Goal: Task Accomplishment & Management: Use online tool/utility

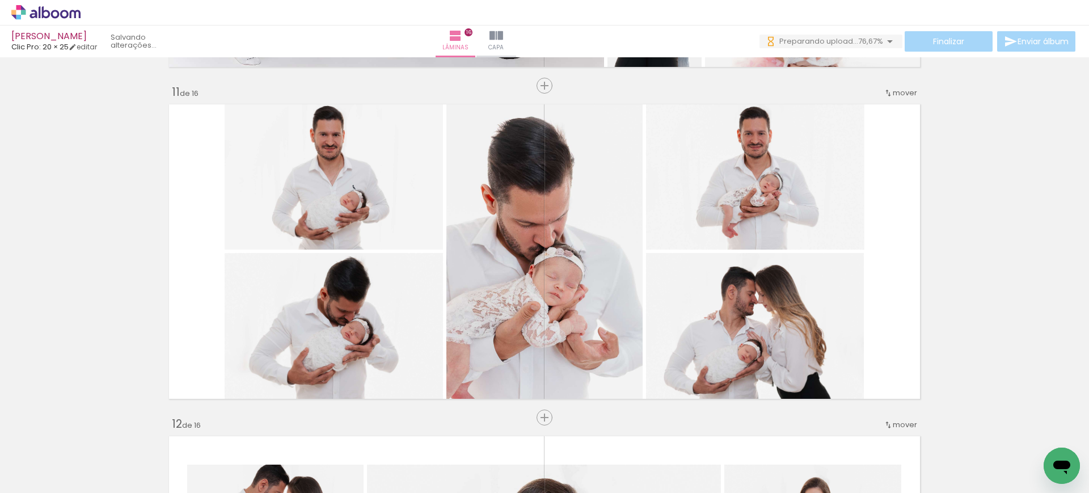
scroll to position [2974, 0]
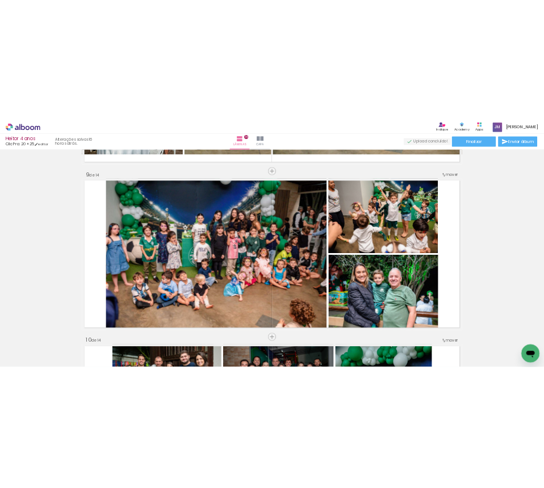
scroll to position [2647, 0]
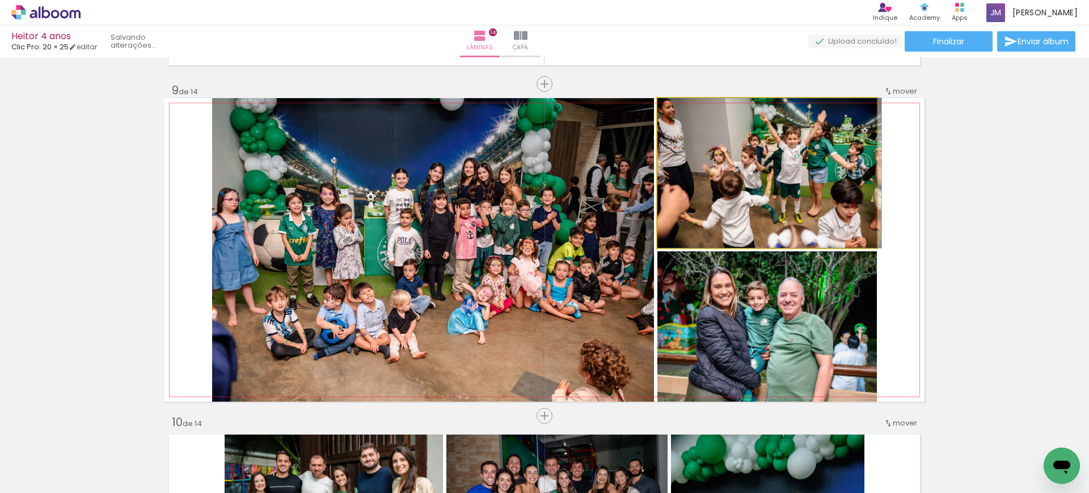
drag, startPoint x: 836, startPoint y: 198, endPoint x: 870, endPoint y: 199, distance: 34.1
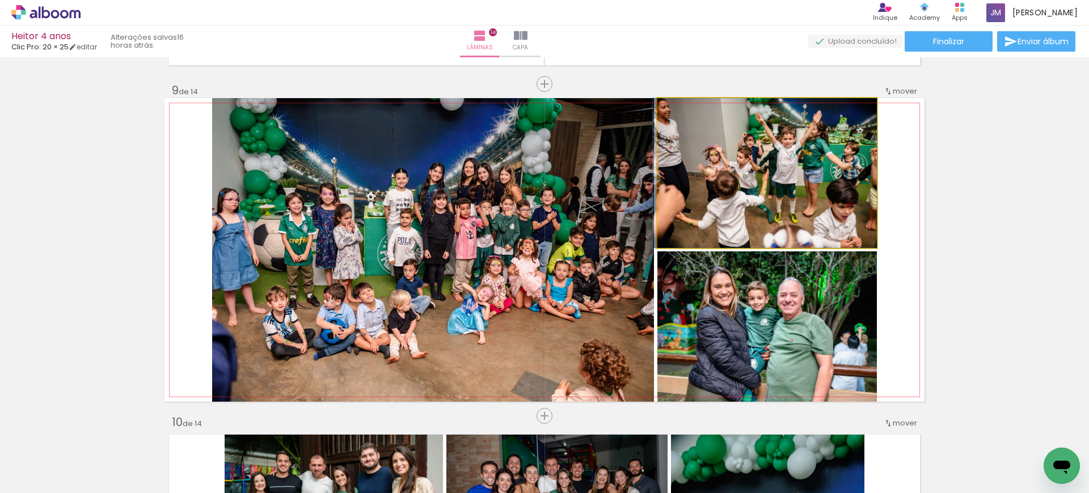
drag, startPoint x: 843, startPoint y: 208, endPoint x: 782, endPoint y: 196, distance: 62.5
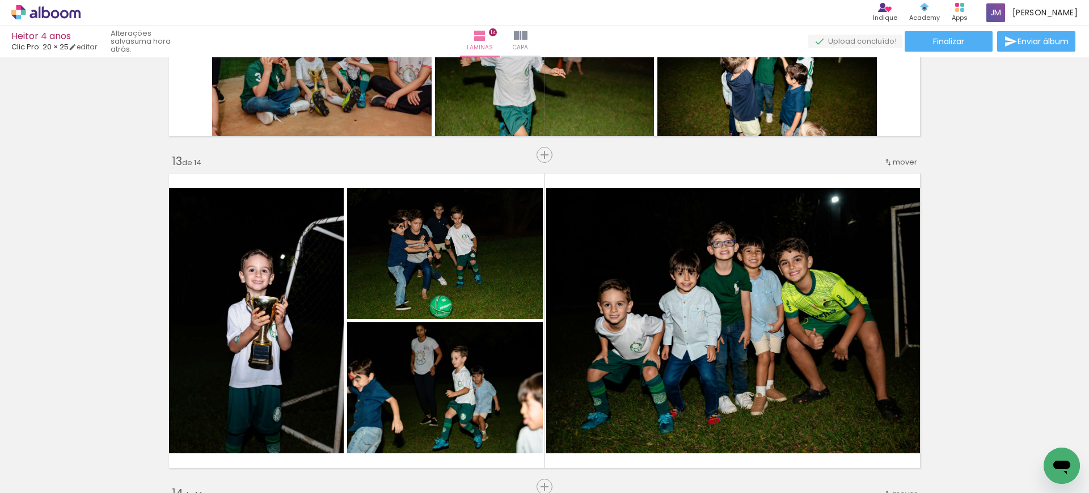
scroll to position [3906, 0]
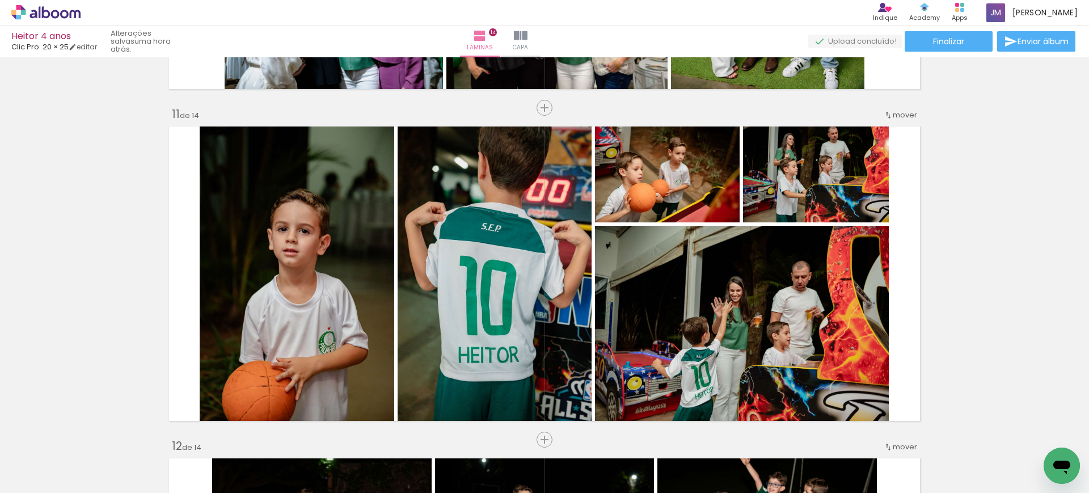
scroll to position [3259, 0]
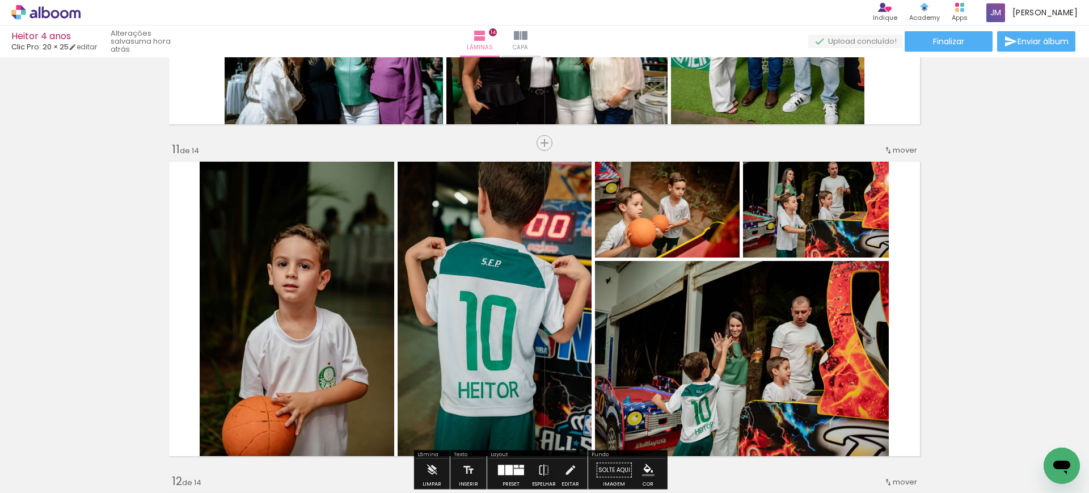
scroll to position [3333, 0]
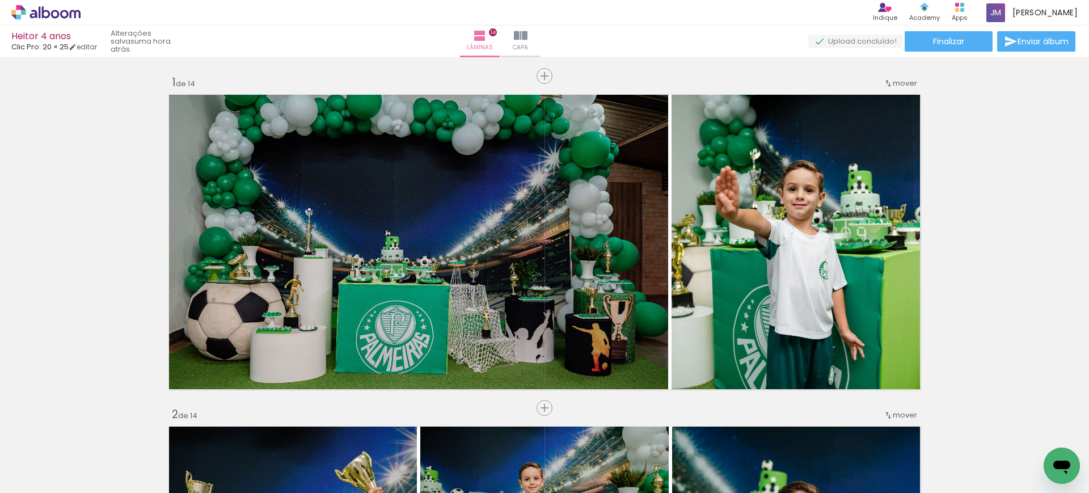
scroll to position [3333, 0]
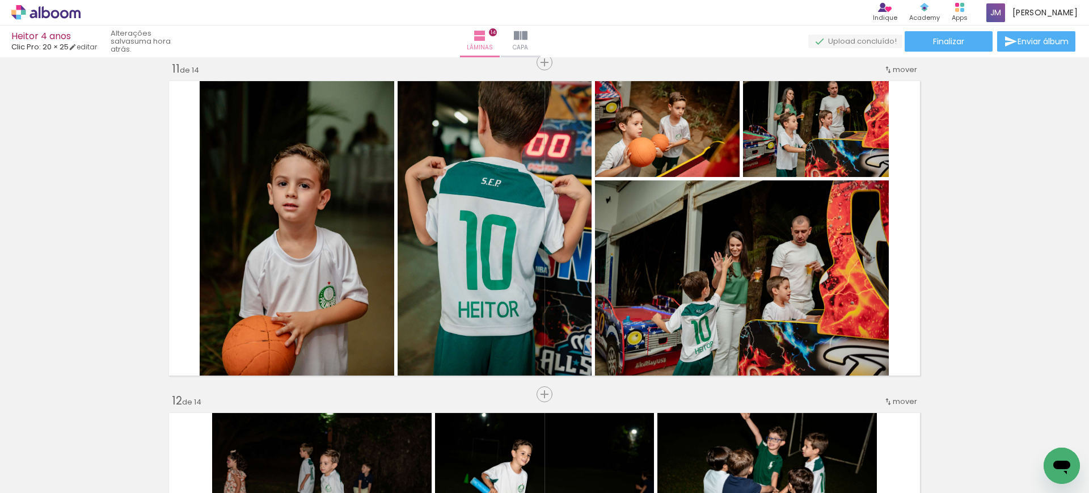
click at [35, 472] on span "Adicionar Fotos" at bounding box center [40, 478] width 34 height 12
click at [0, 0] on input "file" at bounding box center [0, 0] width 0 height 0
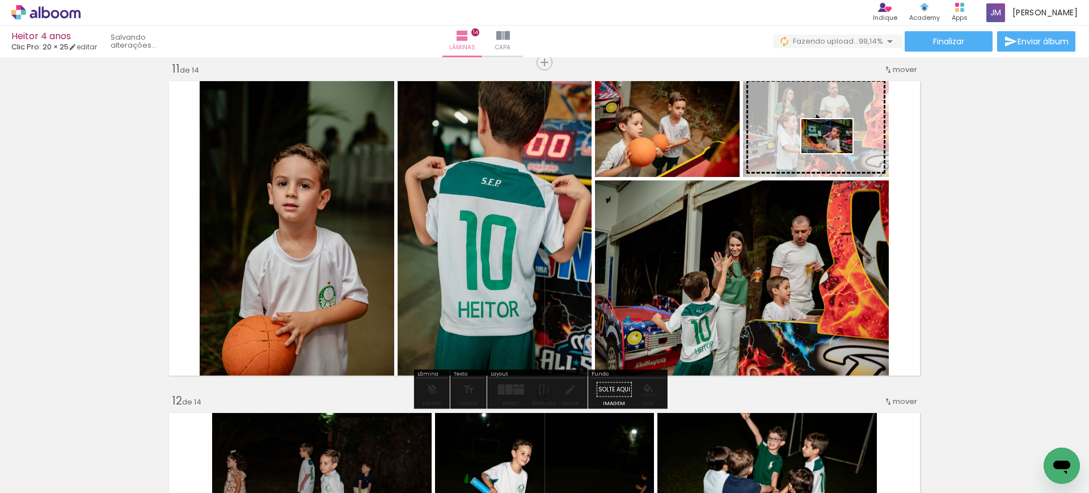
drag, startPoint x: 317, startPoint y: 471, endPoint x: 836, endPoint y: 153, distance: 608.2
click at [836, 153] on quentale-workspace at bounding box center [544, 246] width 1089 height 493
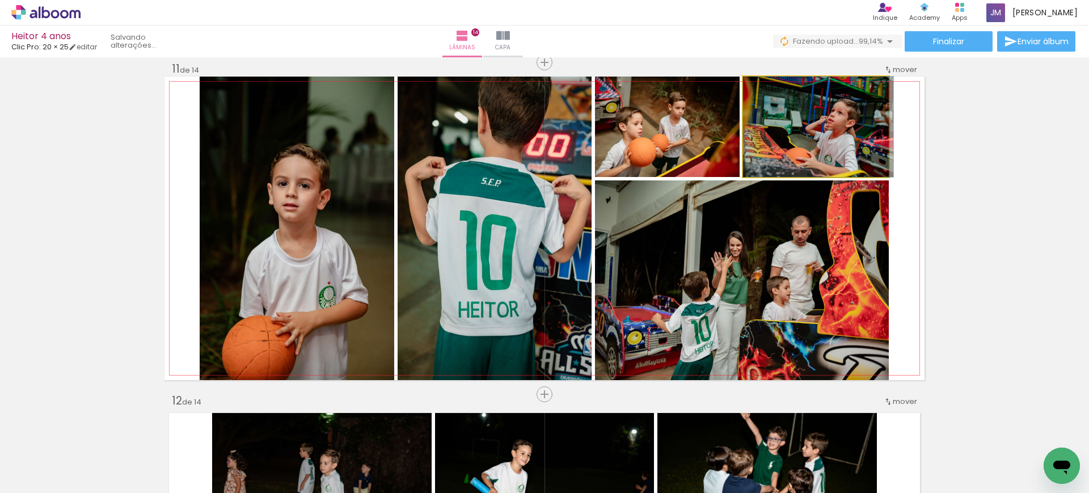
drag, startPoint x: 836, startPoint y: 153, endPoint x: 867, endPoint y: 149, distance: 31.5
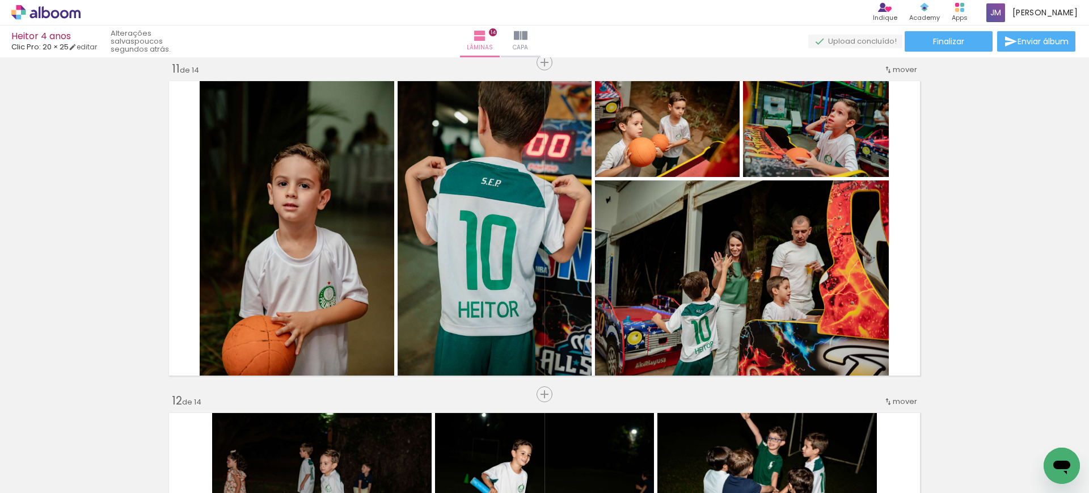
scroll to position [0, 6379]
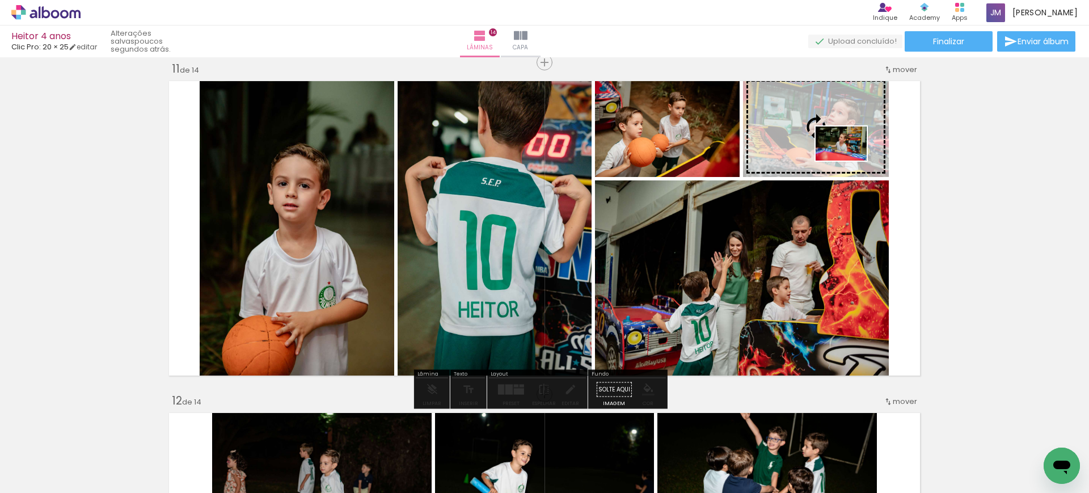
drag, startPoint x: 1041, startPoint y: 462, endPoint x: 850, endPoint y: 161, distance: 356.8
click at [850, 161] on quentale-workspace at bounding box center [544, 246] width 1089 height 493
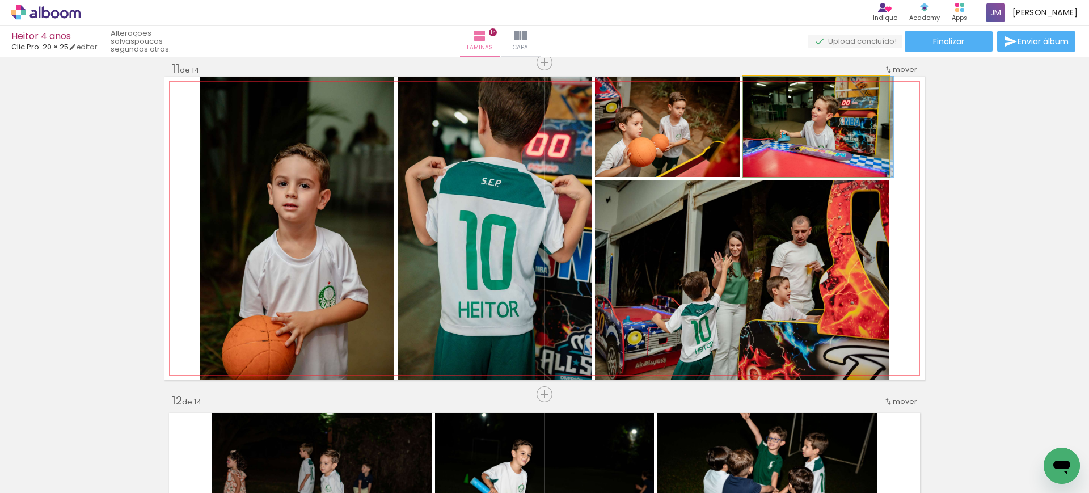
drag, startPoint x: 850, startPoint y: 161, endPoint x: 872, endPoint y: 159, distance: 22.2
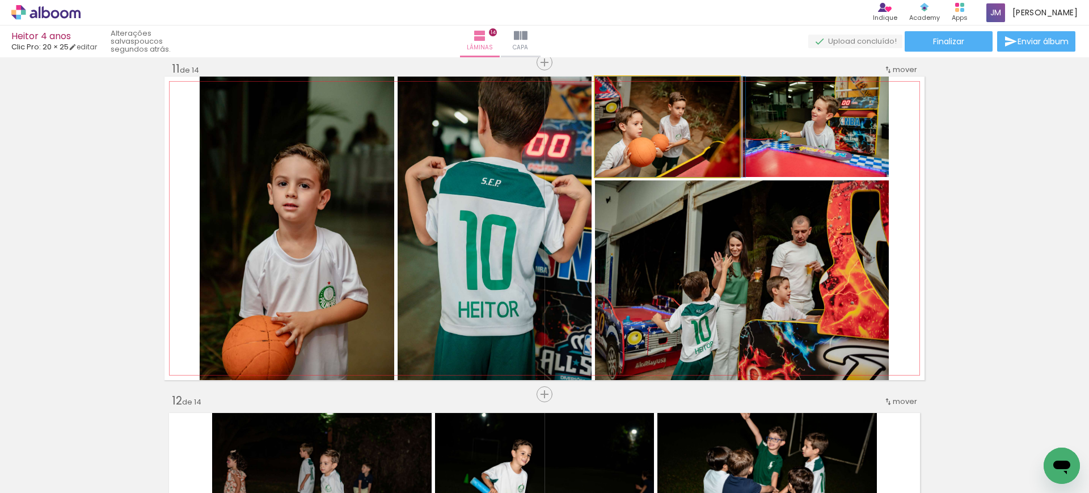
drag, startPoint x: 709, startPoint y: 131, endPoint x: 733, endPoint y: 130, distance: 23.9
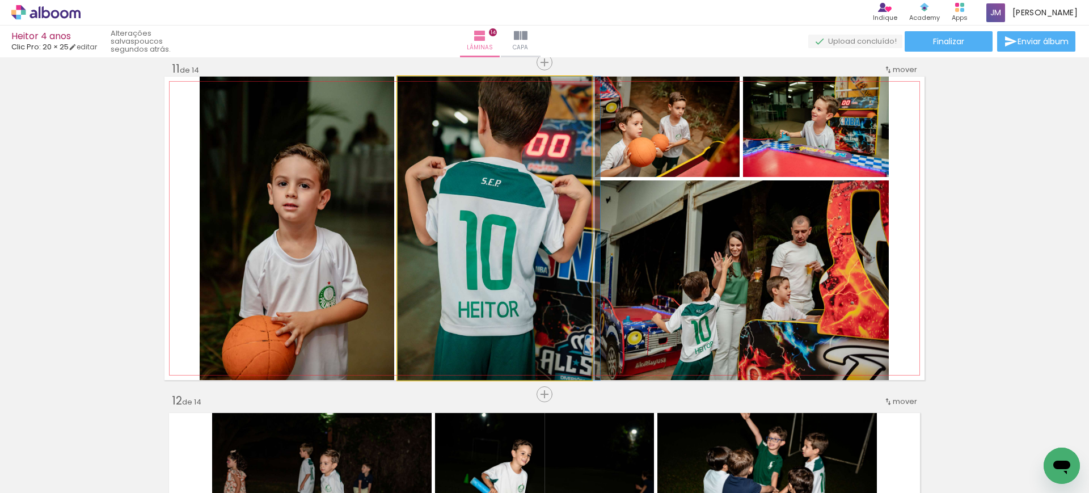
drag, startPoint x: 517, startPoint y: 286, endPoint x: 546, endPoint y: 309, distance: 37.1
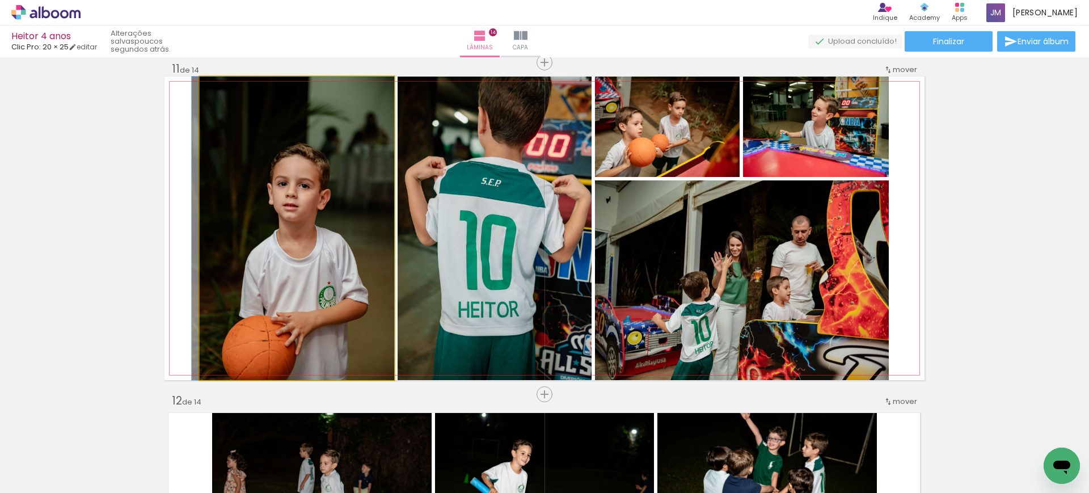
drag, startPoint x: 375, startPoint y: 269, endPoint x: 369, endPoint y: 259, distance: 12.0
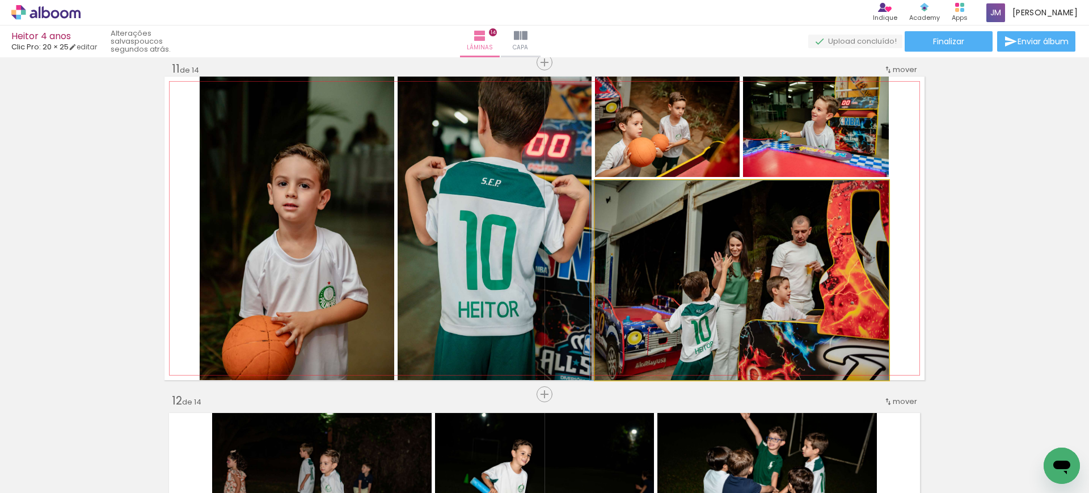
drag, startPoint x: 789, startPoint y: 301, endPoint x: 774, endPoint y: 297, distance: 15.8
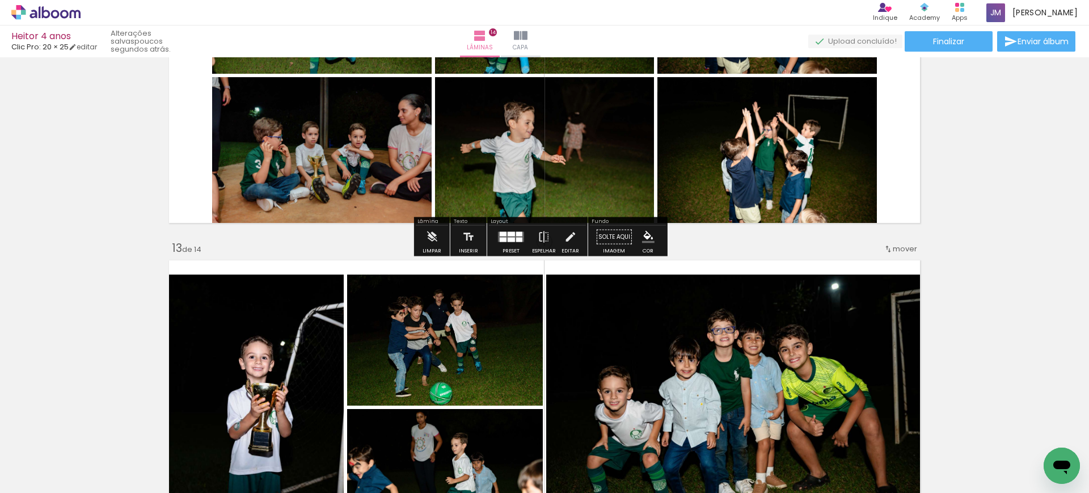
scroll to position [3820, 0]
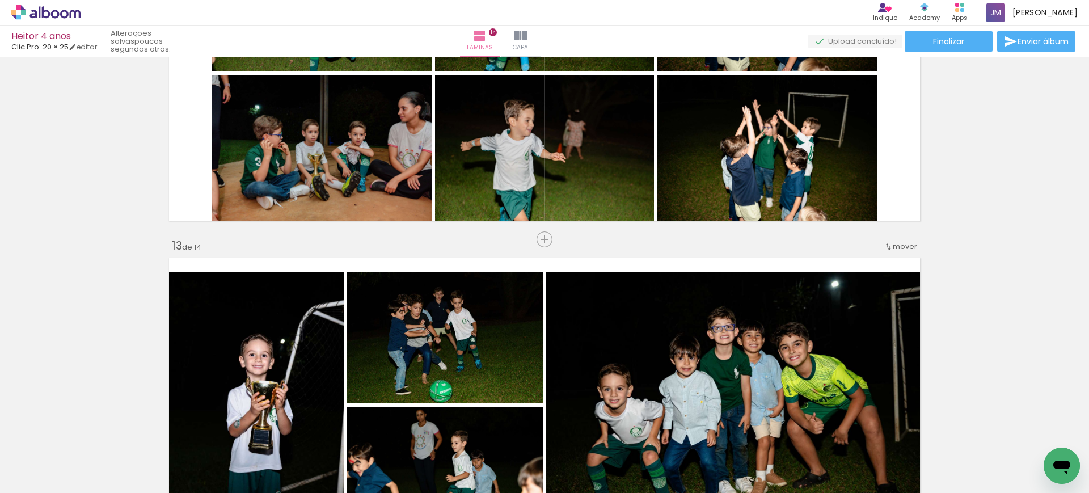
click at [893, 243] on span "mover" at bounding box center [905, 246] width 24 height 11
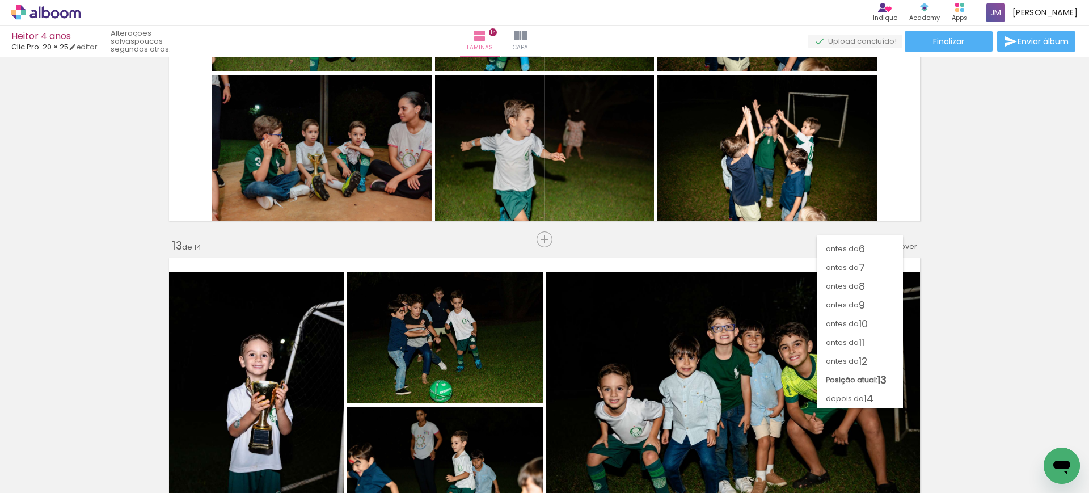
scroll to position [90, 0]
click at [881, 361] on paper-item "antes da 12" at bounding box center [860, 361] width 86 height 19
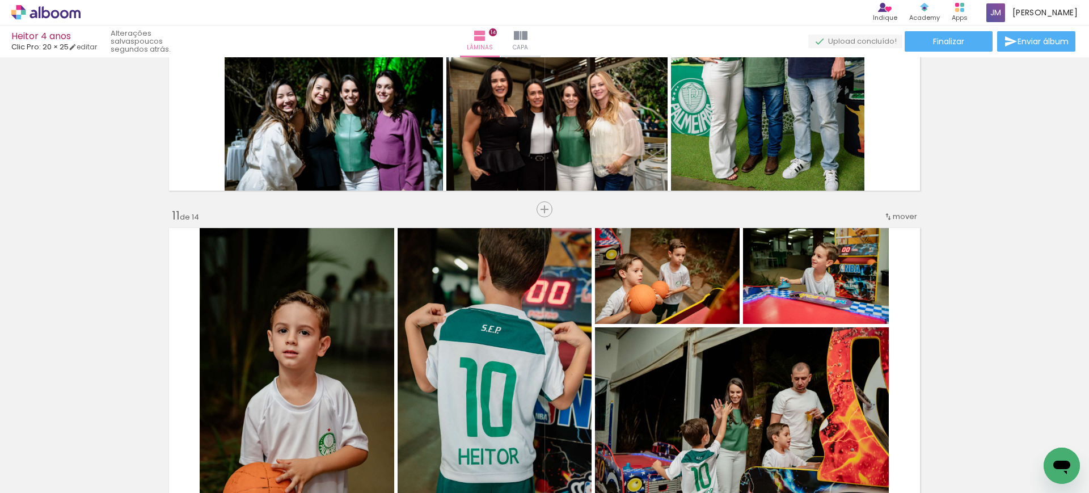
scroll to position [2990, 0]
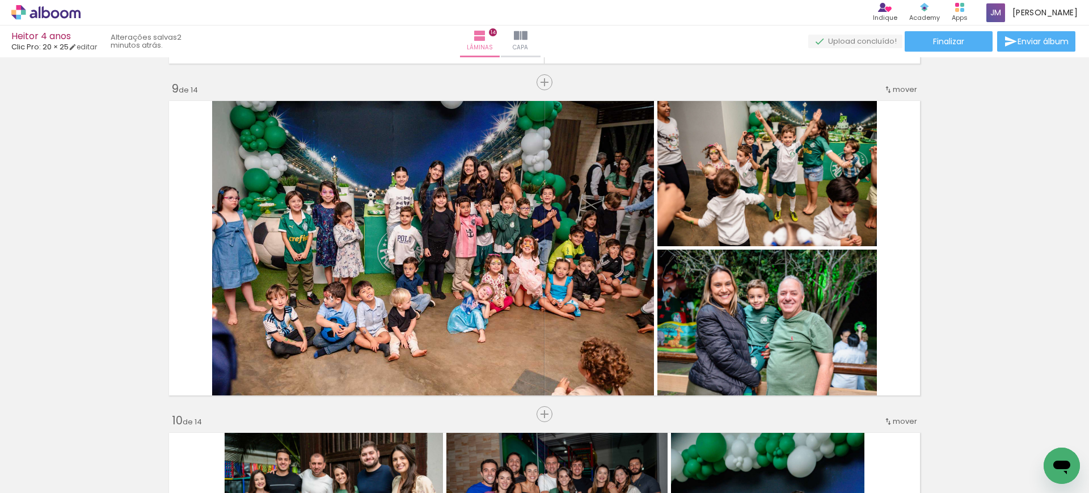
scroll to position [0, 6379]
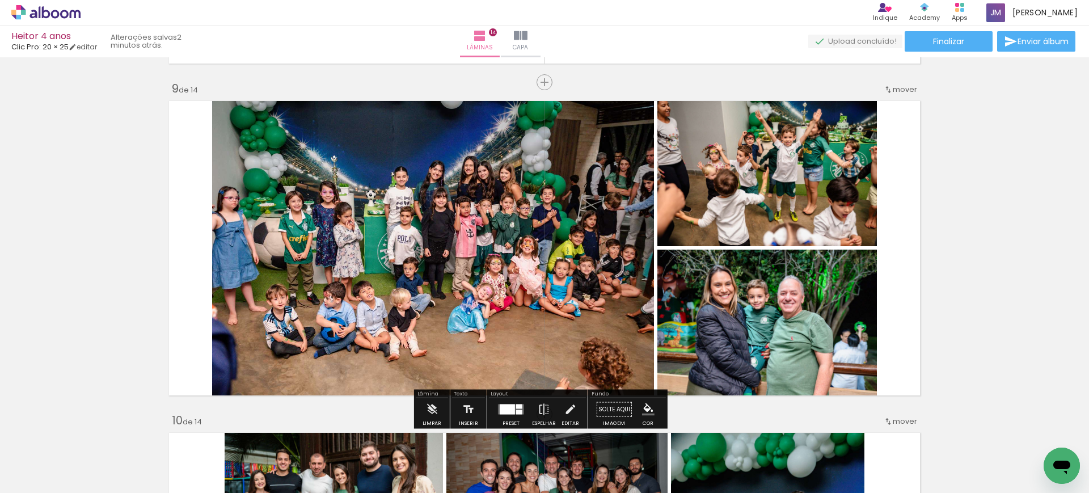
click at [12, 473] on iron-icon at bounding box center [17, 478] width 14 height 14
click at [0, 0] on input "file" at bounding box center [0, 0] width 0 height 0
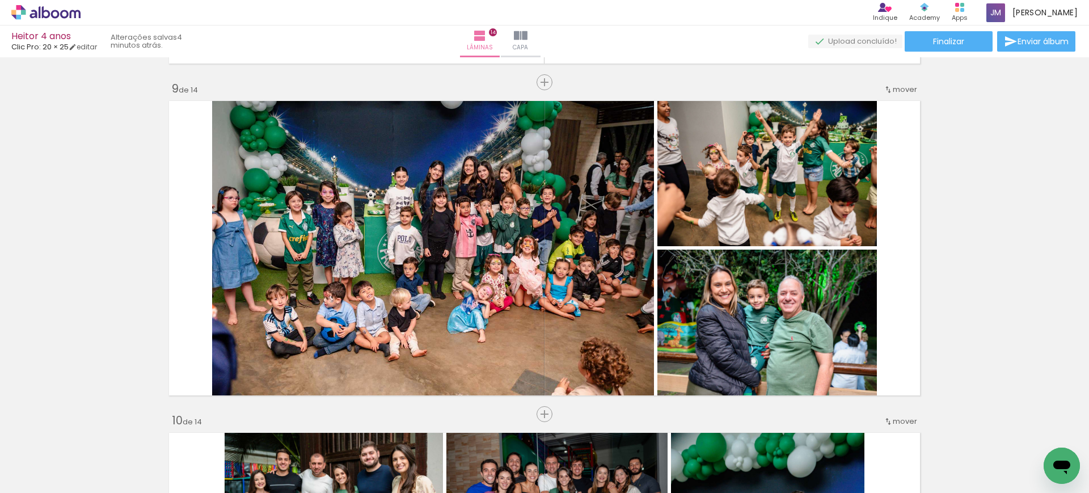
click at [92, 435] on iron-icon at bounding box center [89, 432] width 12 height 12
click at [92, 434] on iron-icon at bounding box center [89, 432] width 12 height 12
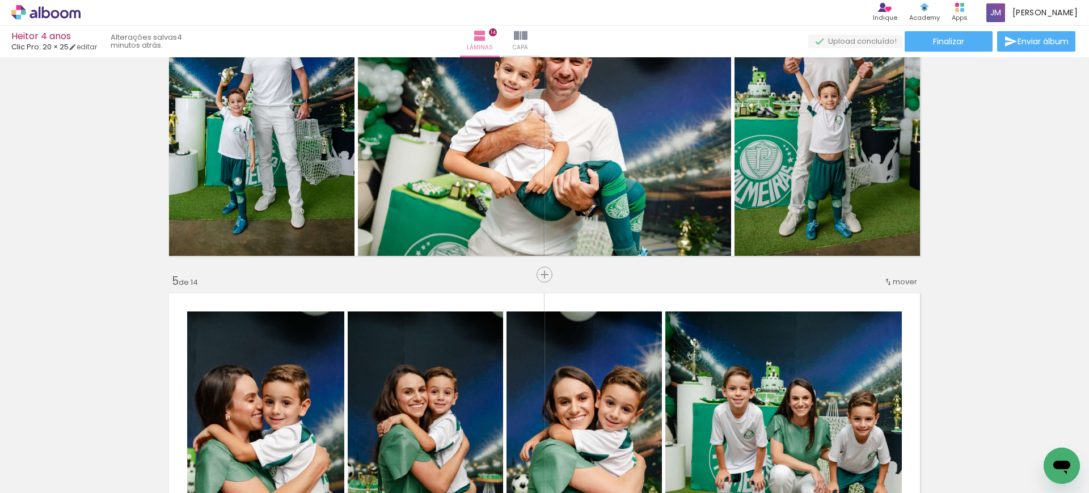
scroll to position [2, 0]
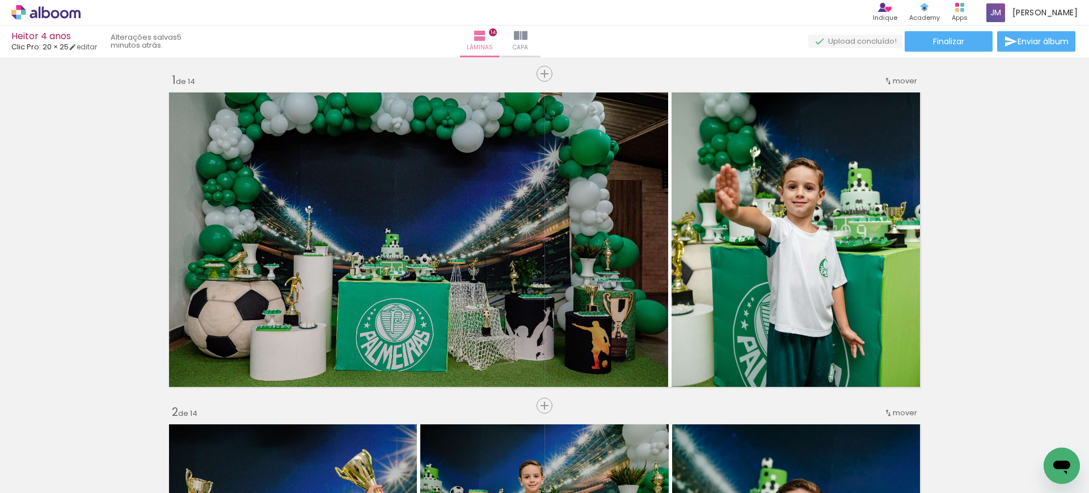
click at [154, 434] on iron-icon at bounding box center [152, 432] width 12 height 12
click at [154, 433] on iron-icon at bounding box center [152, 432] width 12 height 12
click at [215, 430] on iron-icon at bounding box center [216, 432] width 12 height 12
click at [285, 441] on div at bounding box center [304, 454] width 56 height 37
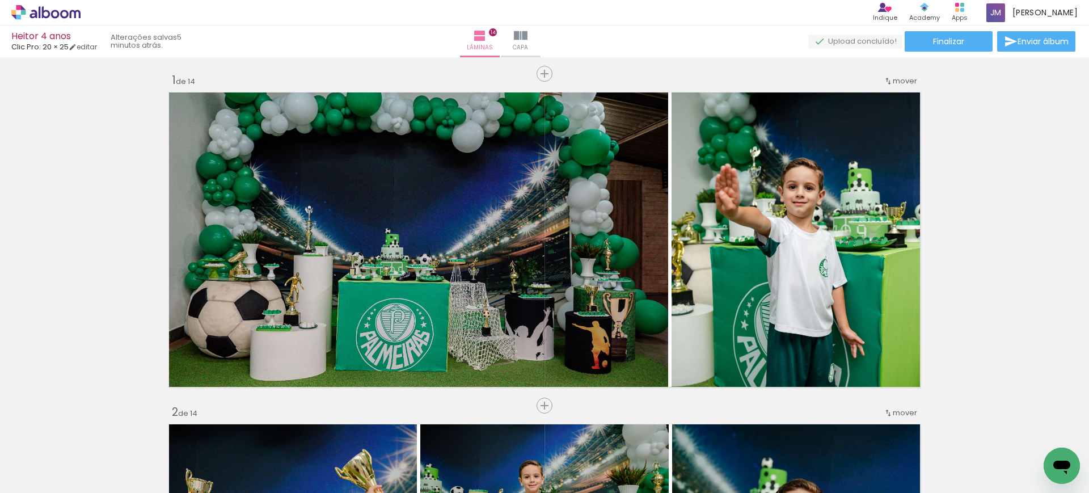
click at [286, 440] on div at bounding box center [304, 454] width 56 height 37
click at [283, 431] on iron-icon at bounding box center [279, 432] width 12 height 12
click at [472, 432] on iron-icon at bounding box center [470, 432] width 12 height 12
click at [536, 432] on iron-icon at bounding box center [534, 432] width 12 height 12
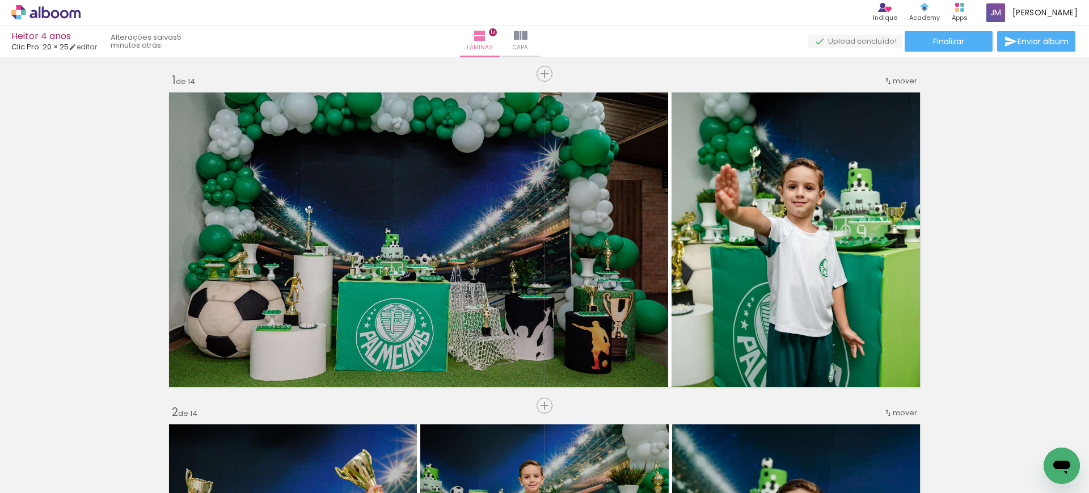
click at [536, 432] on iron-icon at bounding box center [534, 432] width 12 height 12
click at [603, 433] on iron-icon at bounding box center [597, 432] width 12 height 12
click at [178, 430] on iron-icon at bounding box center [173, 432] width 12 height 12
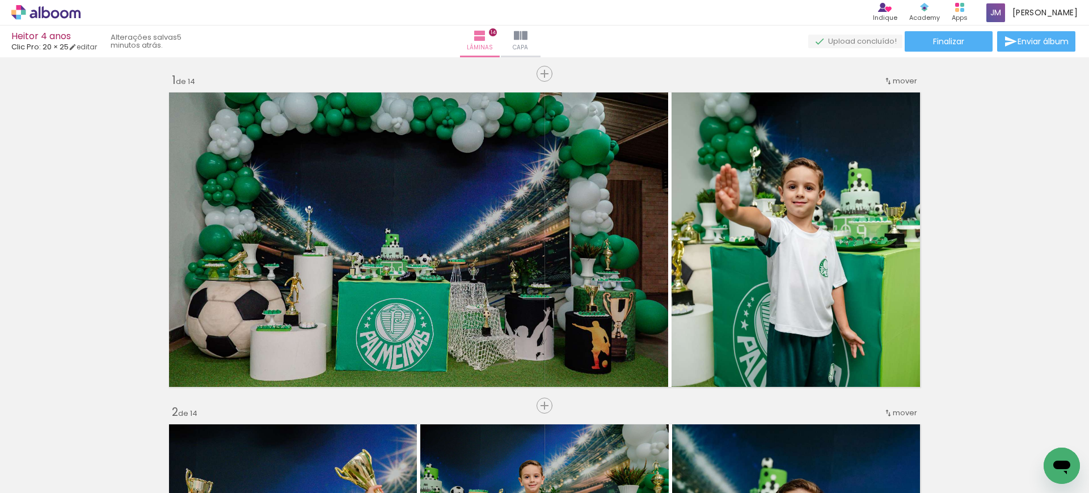
click at [178, 430] on iron-icon at bounding box center [173, 432] width 12 height 12
click at [239, 432] on iron-icon at bounding box center [236, 432] width 12 height 12
click at [304, 432] on iron-icon at bounding box center [300, 432] width 12 height 12
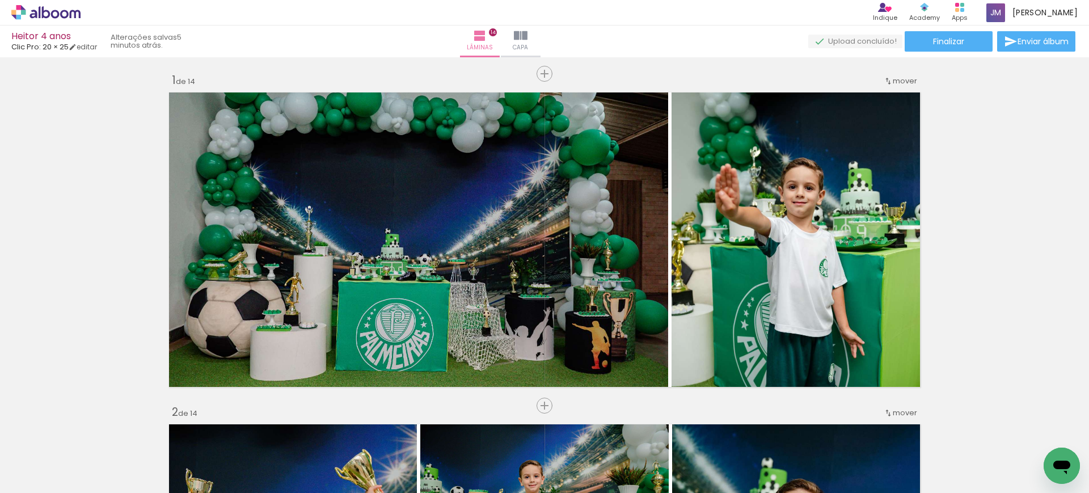
click at [369, 436] on iron-icon at bounding box center [363, 432] width 12 height 12
click at [369, 433] on iron-icon at bounding box center [363, 432] width 12 height 12
click at [369, 432] on iron-icon at bounding box center [363, 432] width 12 height 12
click at [216, 439] on paper-icon-button at bounding box center [210, 432] width 14 height 14
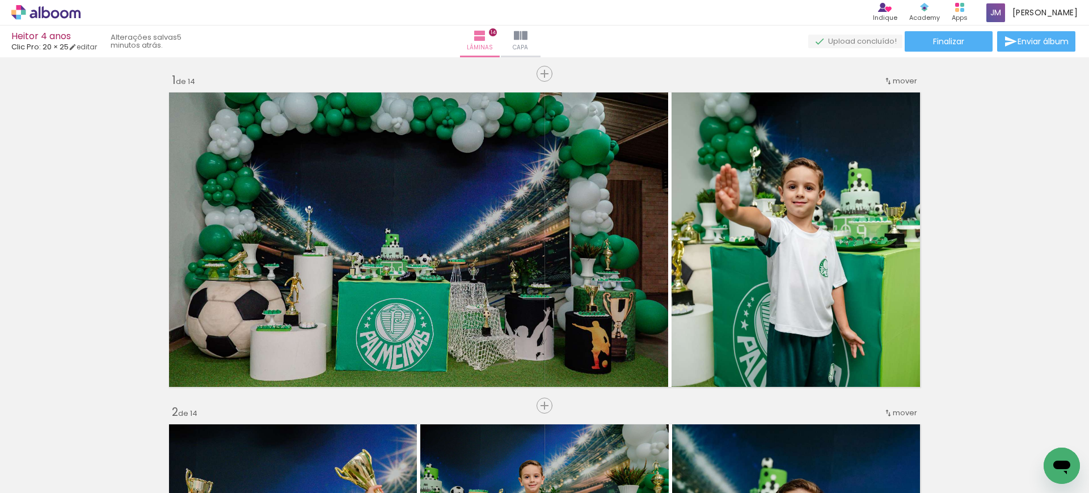
click at [215, 434] on iron-icon at bounding box center [210, 432] width 12 height 12
click at [277, 432] on iron-icon at bounding box center [274, 432] width 12 height 12
click at [231, 436] on iron-icon at bounding box center [226, 432] width 12 height 12
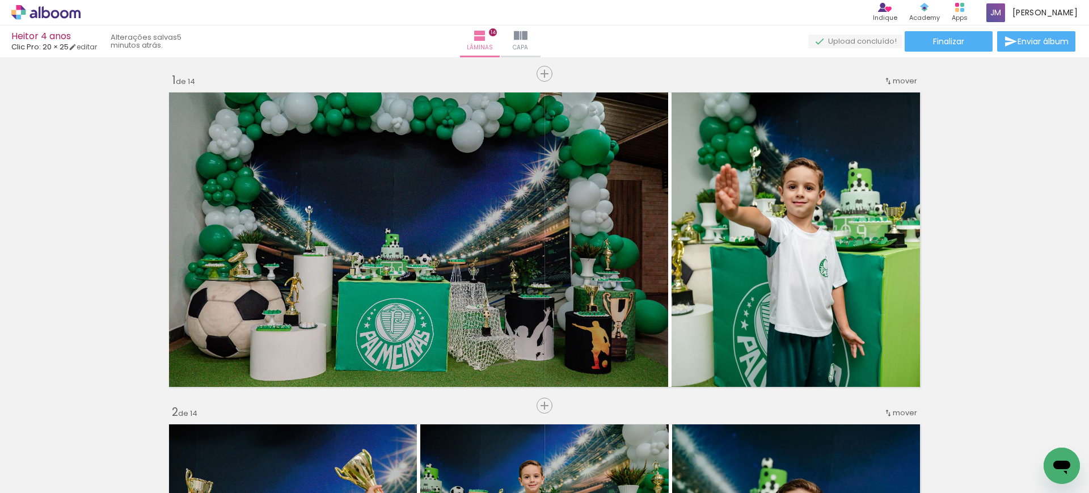
click at [229, 432] on iron-icon at bounding box center [226, 432] width 12 height 12
click at [293, 428] on iron-icon at bounding box center [289, 432] width 12 height 12
click at [273, 430] on iron-icon at bounding box center [273, 432] width 12 height 12
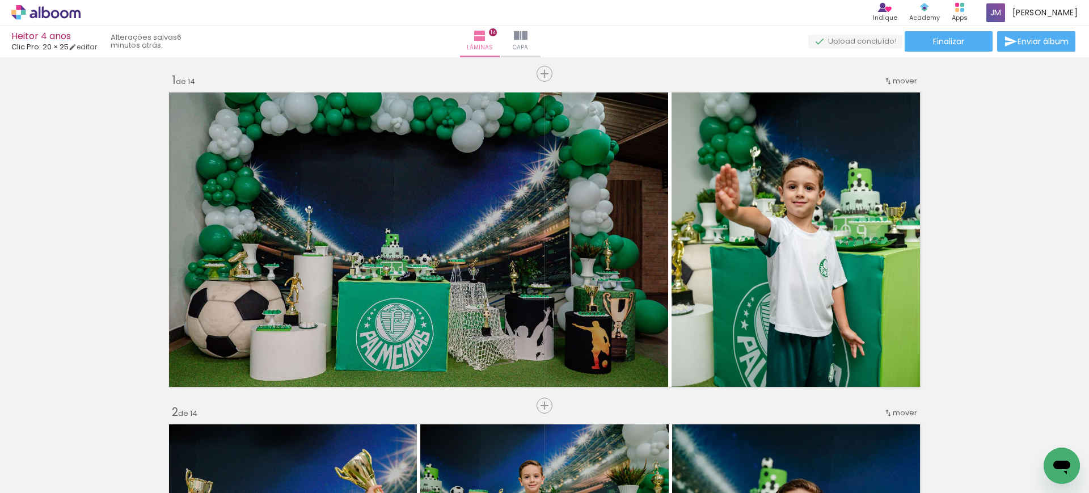
scroll to position [0, 1657]
click at [281, 439] on div at bounding box center [300, 454] width 56 height 37
click at [278, 429] on iron-icon at bounding box center [275, 432] width 12 height 12
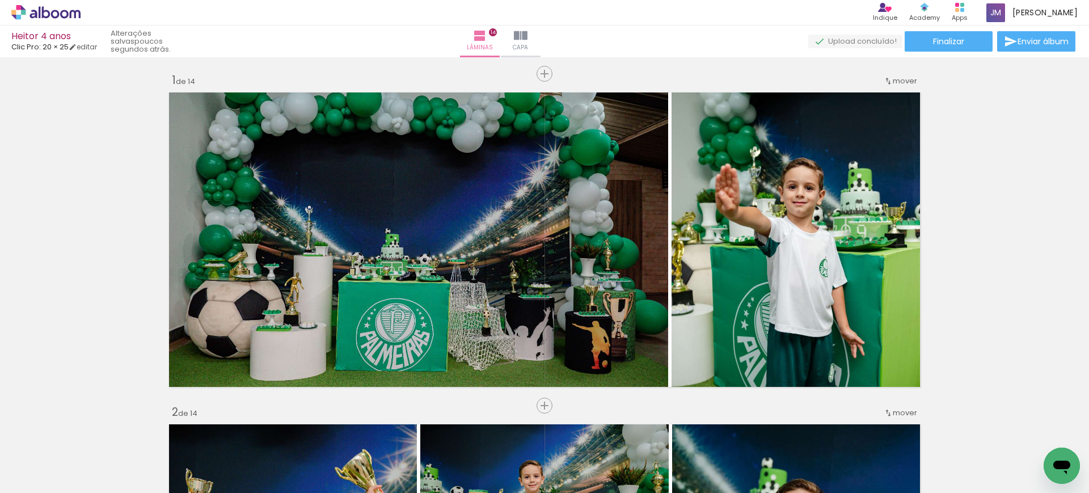
click at [405, 427] on iron-icon at bounding box center [402, 432] width 12 height 12
click at [468, 429] on iron-icon at bounding box center [466, 432] width 12 height 12
click at [591, 428] on iron-icon at bounding box center [593, 432] width 12 height 12
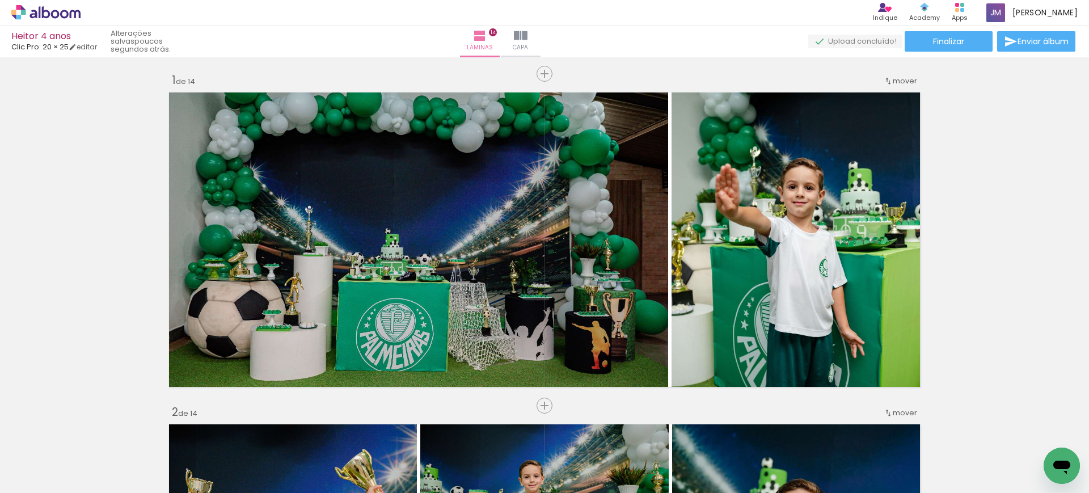
click at [659, 431] on iron-icon at bounding box center [656, 432] width 12 height 12
click at [467, 432] on iron-icon at bounding box center [462, 432] width 12 height 12
click at [529, 435] on iron-icon at bounding box center [525, 432] width 12 height 12
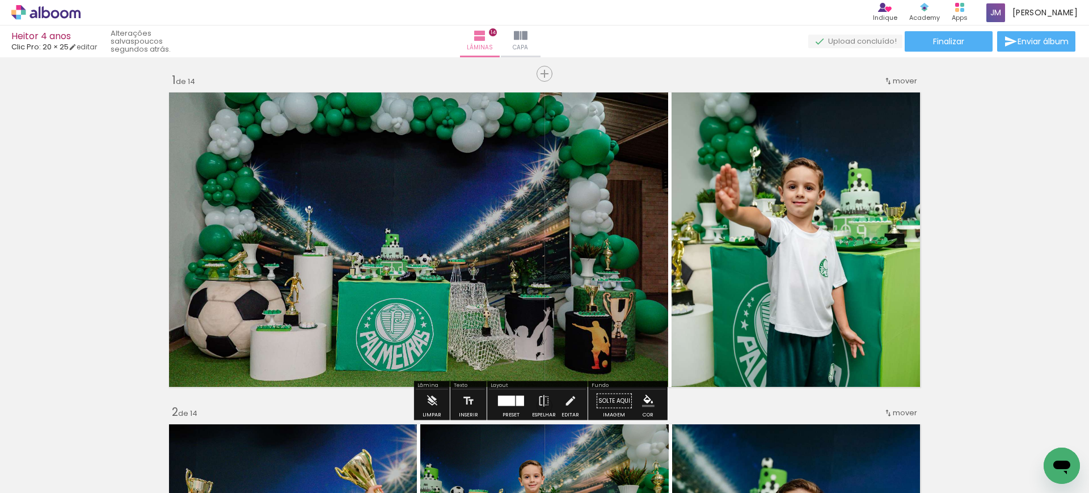
click at [596, 438] on paper-icon-button at bounding box center [589, 432] width 14 height 14
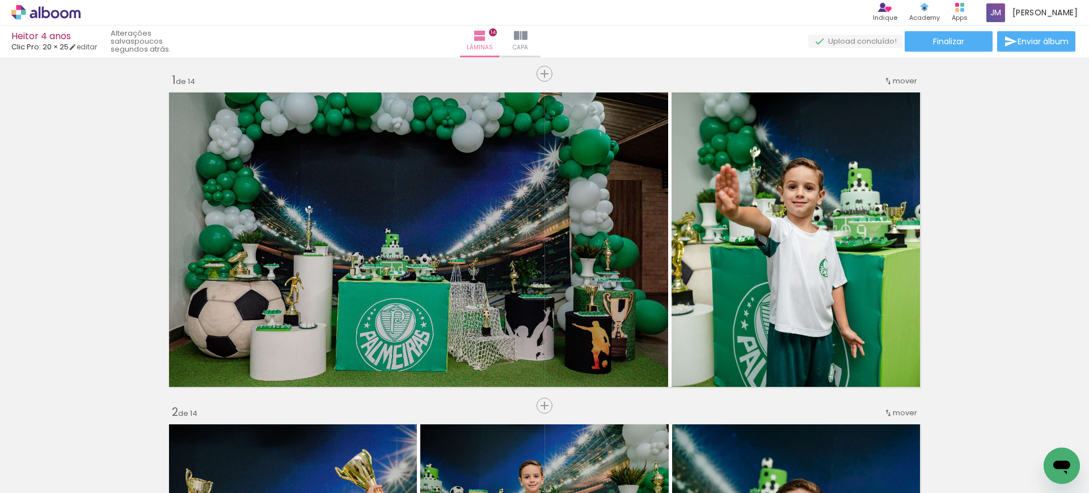
click at [592, 430] on iron-icon at bounding box center [589, 432] width 12 height 12
click at [657, 432] on iron-icon at bounding box center [652, 432] width 12 height 12
click at [351, 427] on iron-icon at bounding box center [353, 432] width 12 height 12
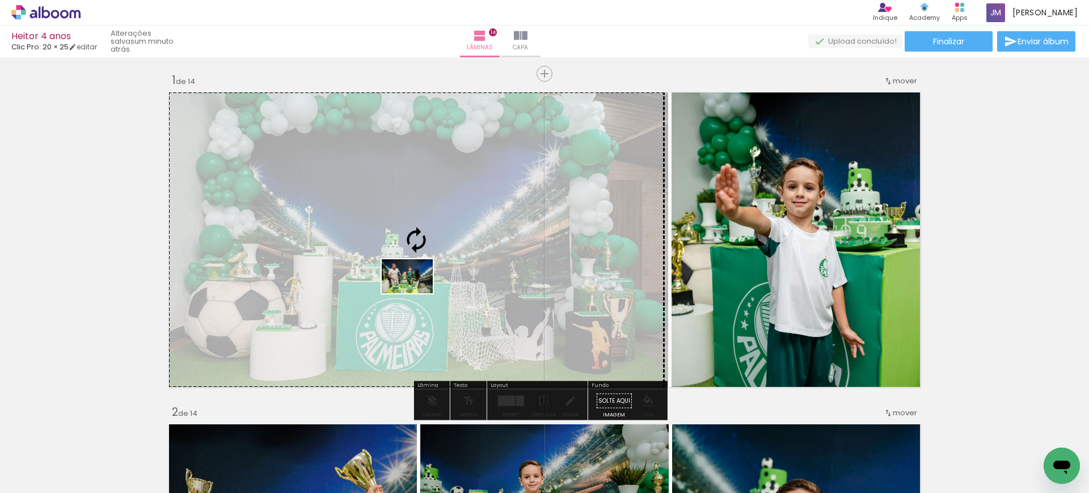
drag, startPoint x: 381, startPoint y: 465, endPoint x: 416, endPoint y: 293, distance: 174.8
click at [416, 293] on quentale-workspace at bounding box center [544, 246] width 1089 height 493
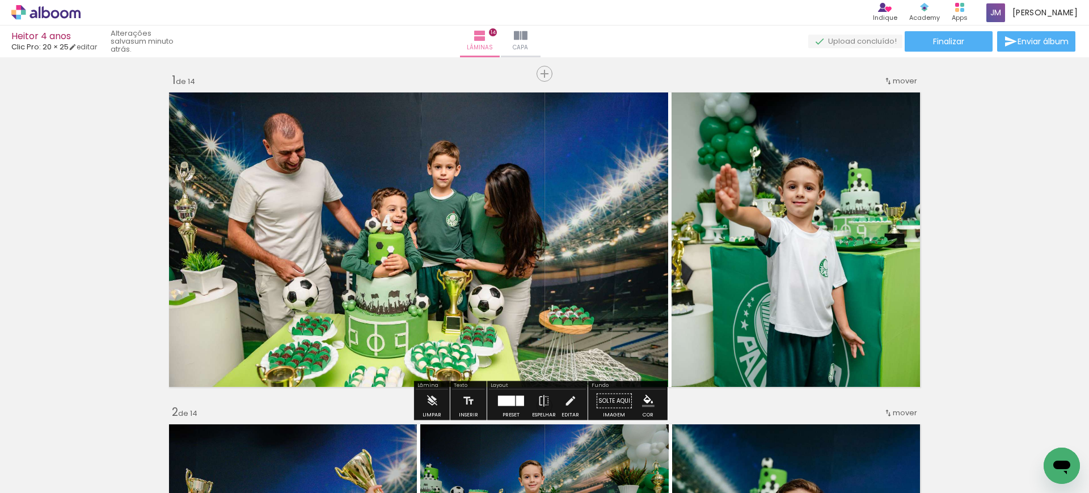
scroll to position [0, 0]
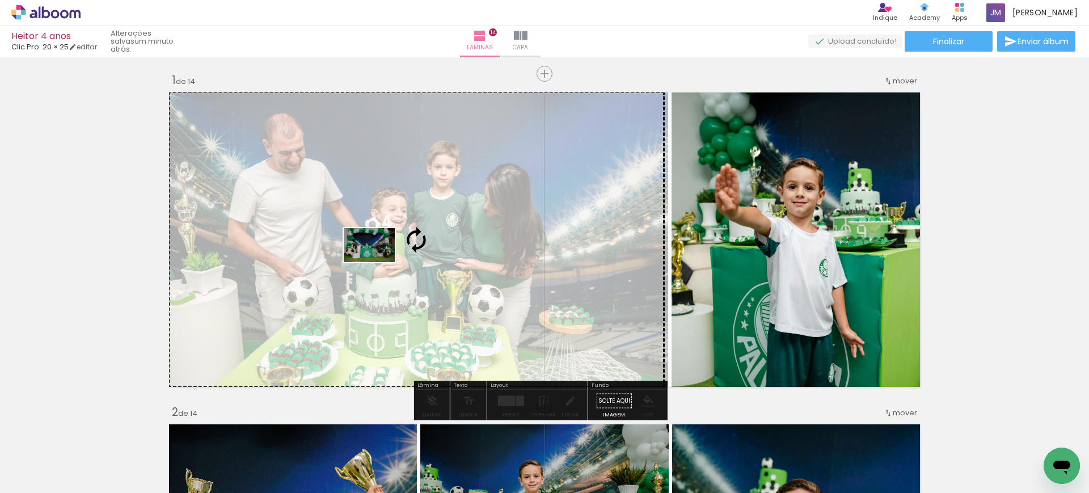
drag, startPoint x: 107, startPoint y: 454, endPoint x: 378, endPoint y: 262, distance: 332.2
click at [378, 262] on quentale-workspace at bounding box center [544, 246] width 1089 height 493
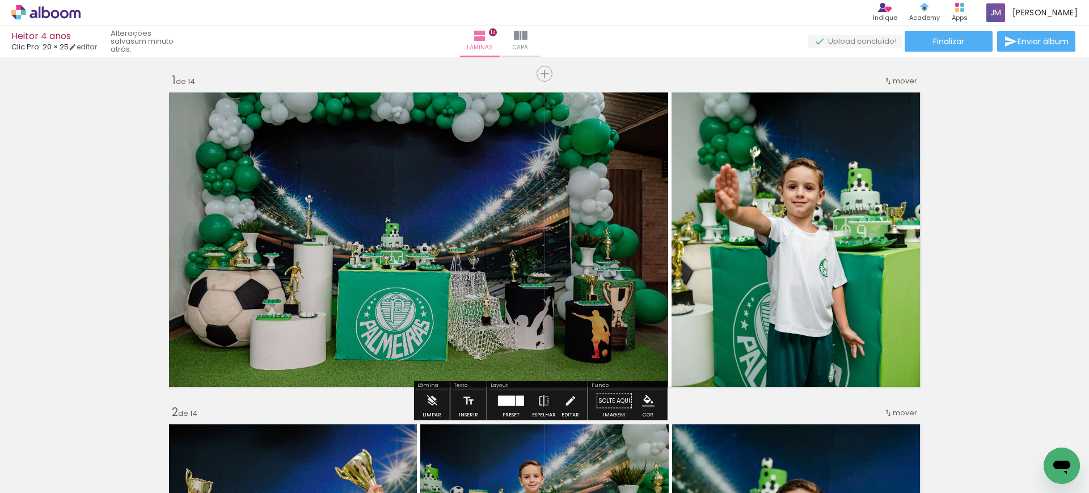
scroll to position [0, 2939]
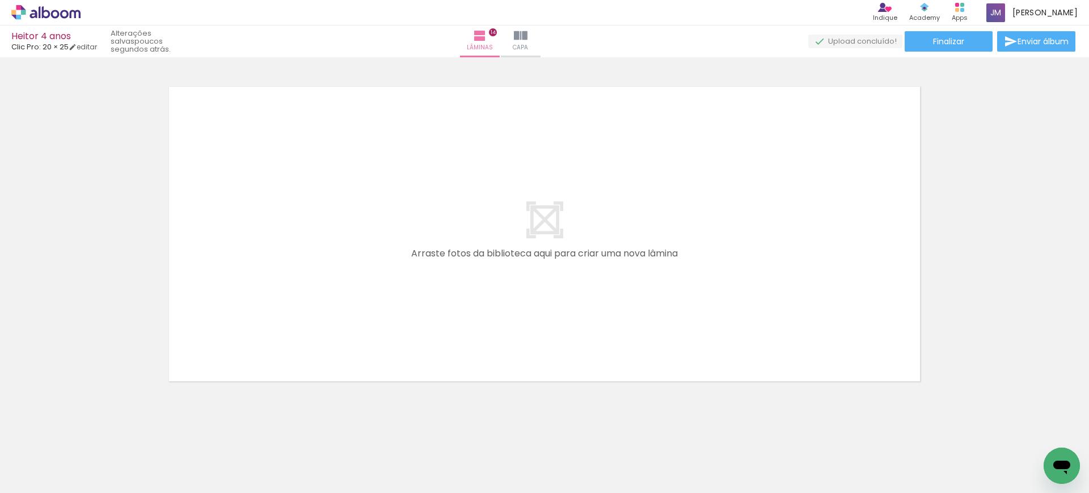
scroll to position [4658, 0]
click at [50, 475] on span "Adicionar Fotos" at bounding box center [40, 478] width 34 height 12
click at [0, 0] on input "file" at bounding box center [0, 0] width 0 height 0
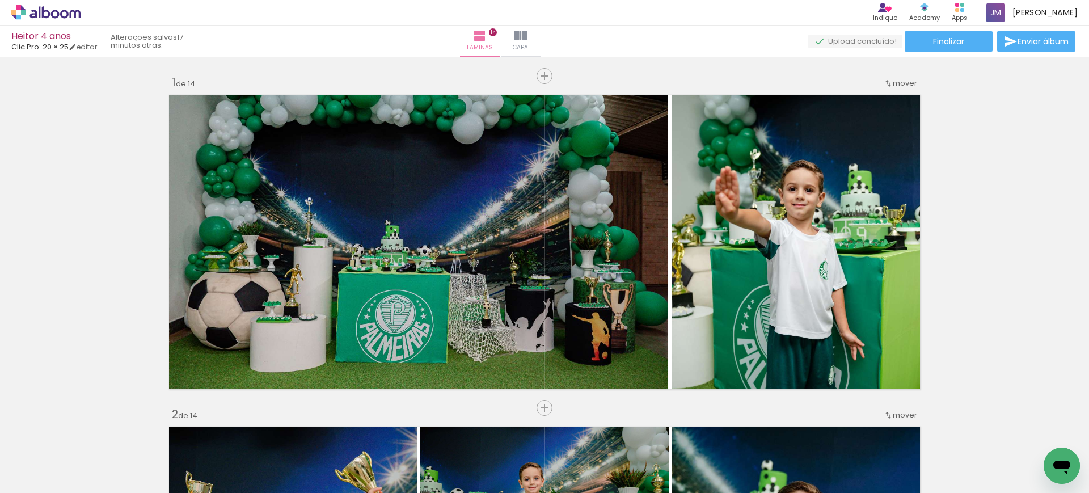
scroll to position [0, 2939]
